Goal: Find specific page/section: Find specific page/section

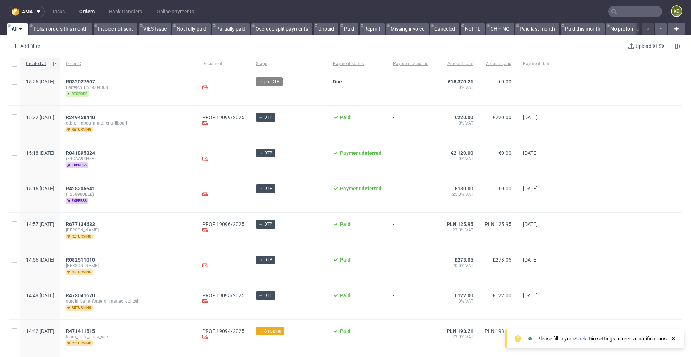
click at [624, 12] on input "text" at bounding box center [635, 12] width 54 height 12
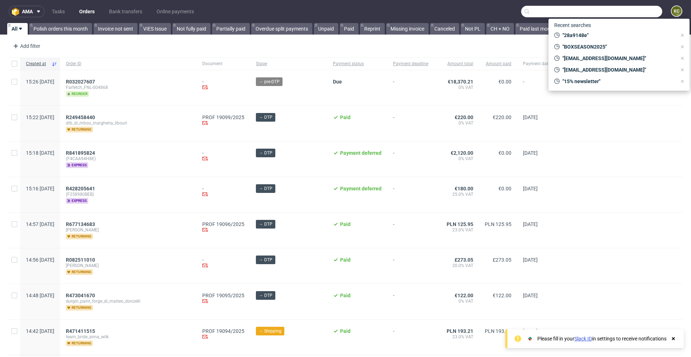
paste input "28a9148e"
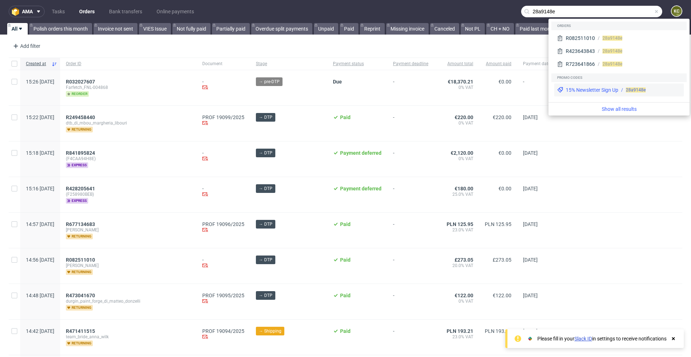
type input "28a9148e"
click at [601, 94] on div "15% Newsletter Sign Up 28a9148e" at bounding box center [619, 90] width 130 height 13
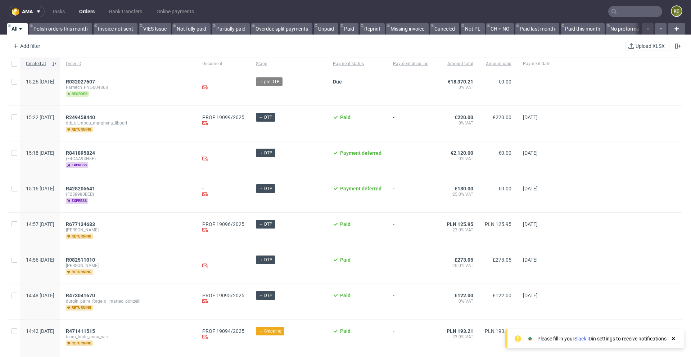
click at [624, 13] on input "text" at bounding box center [635, 12] width 54 height 12
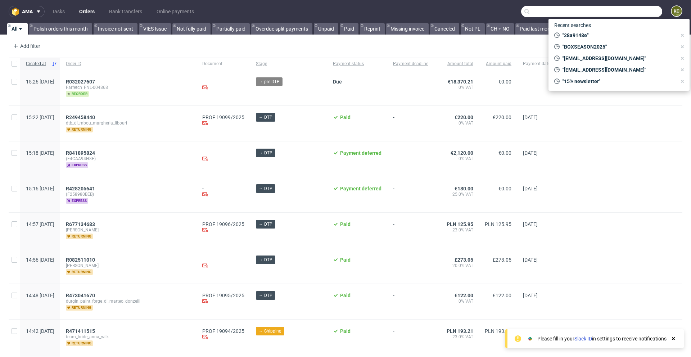
paste input "28a9148e"
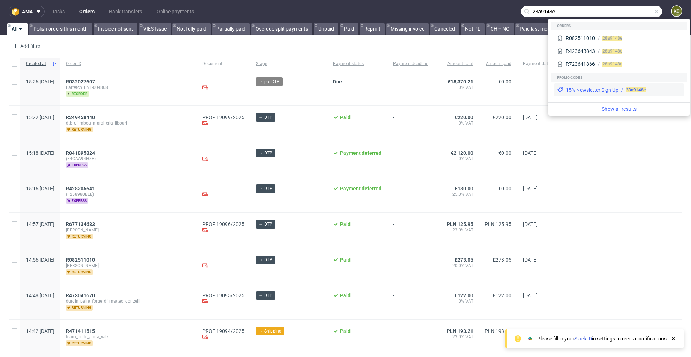
type input "28a9148e"
click at [610, 91] on div "15% Newsletter Sign Up" at bounding box center [592, 89] width 53 height 7
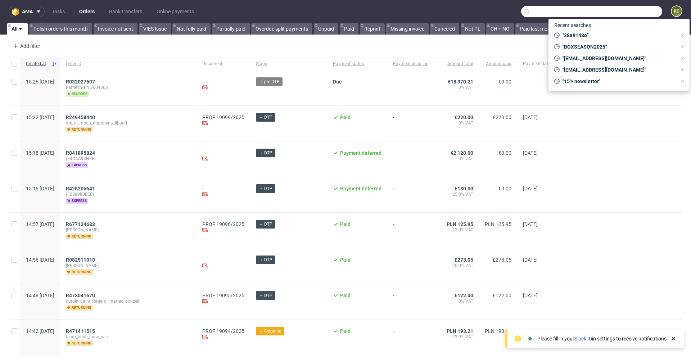
click at [625, 13] on input "text" at bounding box center [591, 12] width 141 height 12
paste input "28a9148e"
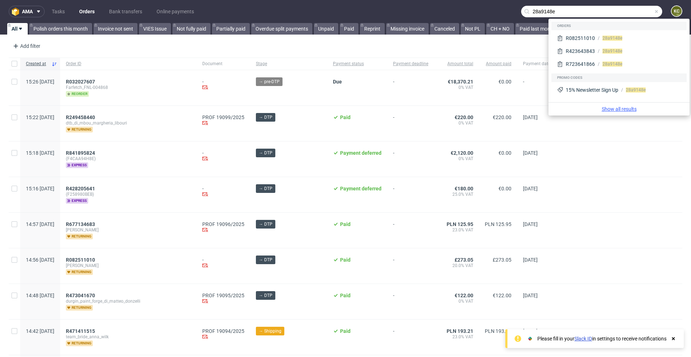
type input "28a9148e"
click at [615, 108] on link "Show all results" at bounding box center [618, 108] width 135 height 7
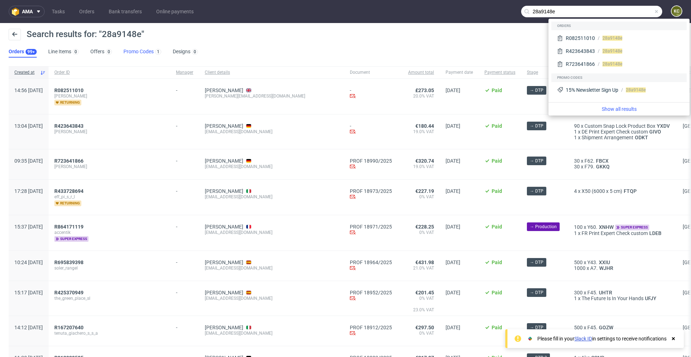
click at [149, 50] on link "Promo Codes 1" at bounding box center [142, 52] width 38 height 12
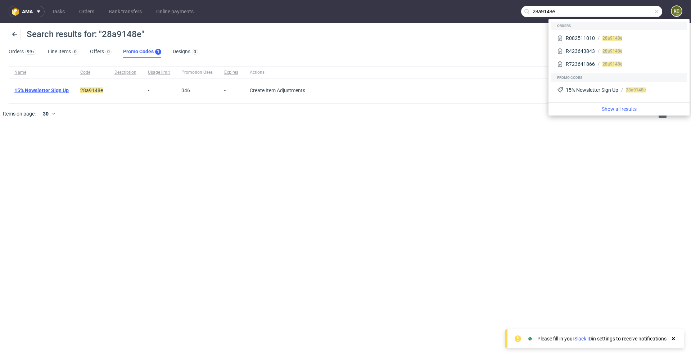
click at [51, 90] on link "15% Newsletter Sign Up" at bounding box center [41, 90] width 54 height 6
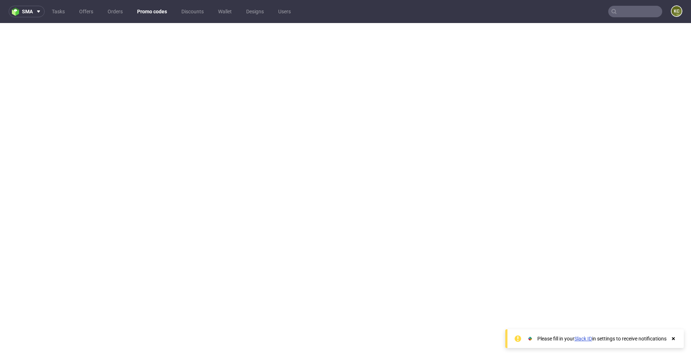
click at [623, 11] on input "text" at bounding box center [635, 12] width 54 height 12
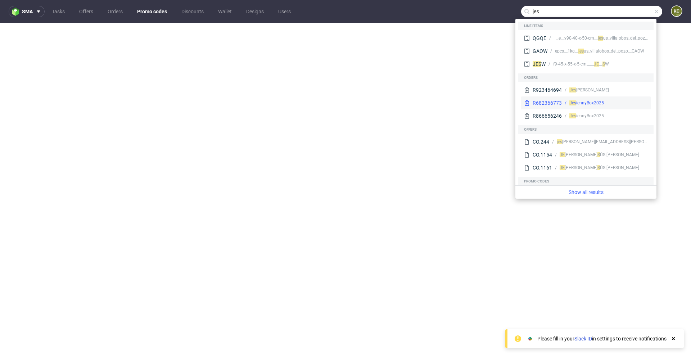
type input "jes"
click at [599, 104] on div "Jes iennyBox2025" at bounding box center [586, 103] width 35 height 6
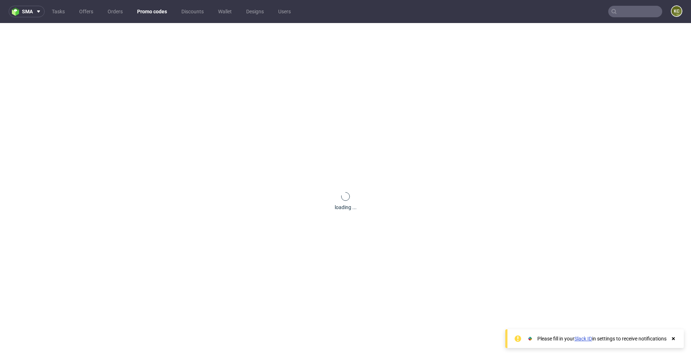
click at [625, 10] on input "text" at bounding box center [635, 12] width 54 height 12
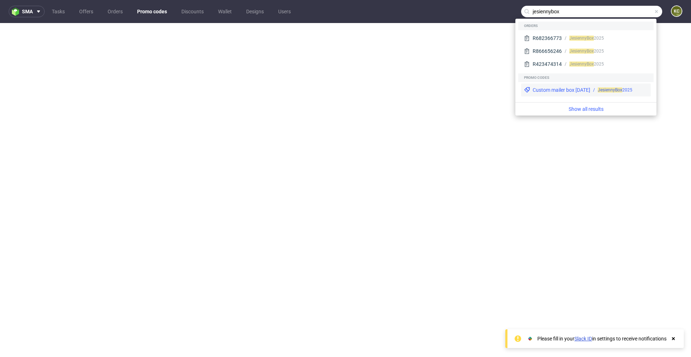
type input "jesiennybox"
click at [590, 90] on div "Custom mailer box [DATE]" at bounding box center [562, 89] width 58 height 7
